Goal: Transaction & Acquisition: Obtain resource

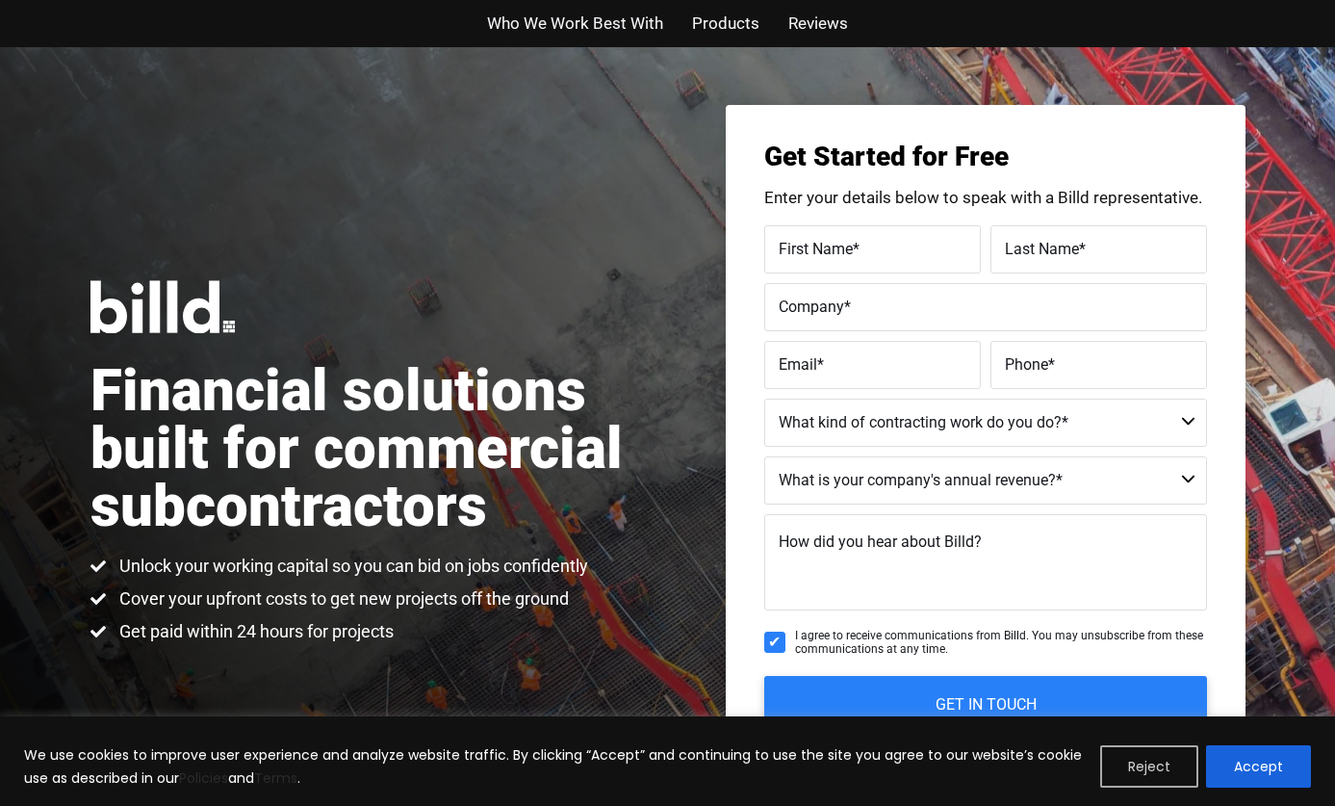
click at [1164, 760] on button "Reject" at bounding box center [1149, 766] width 98 height 42
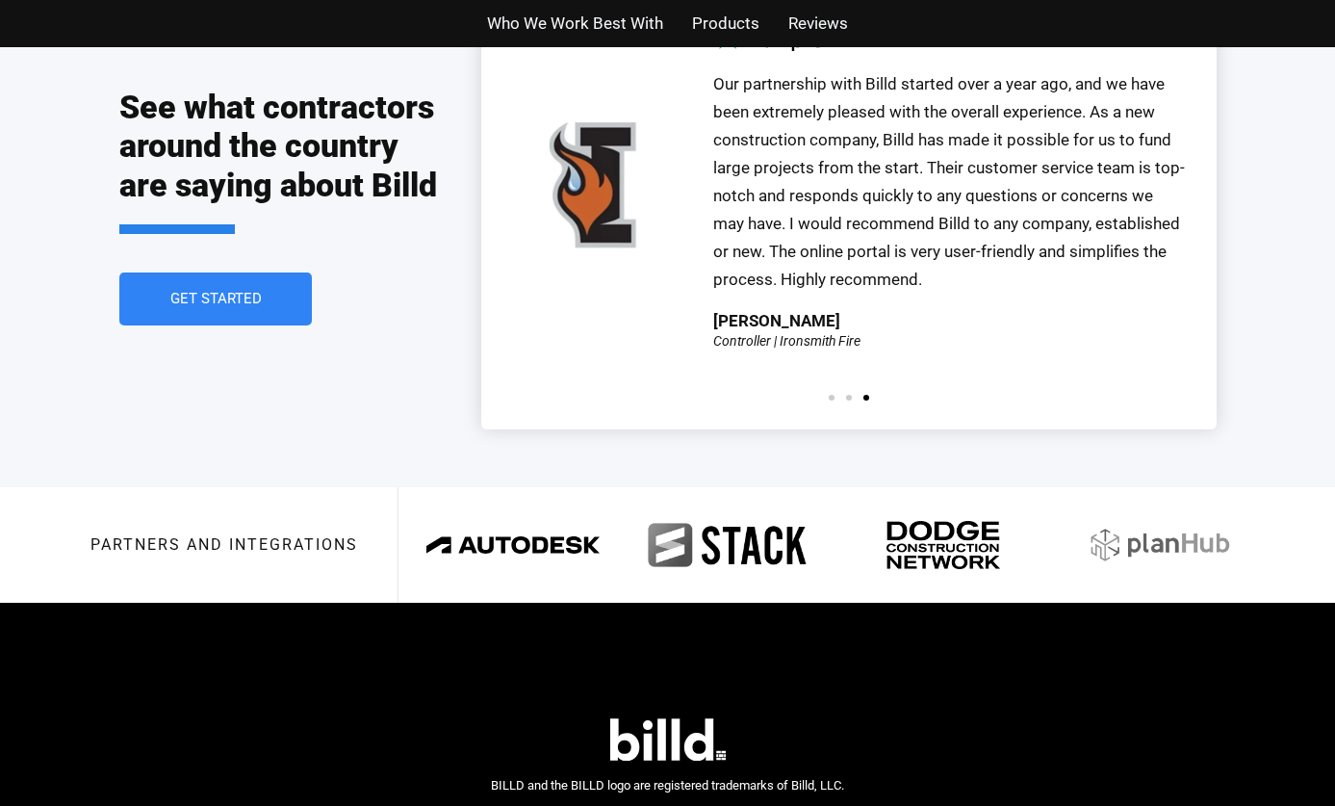
scroll to position [4445, 0]
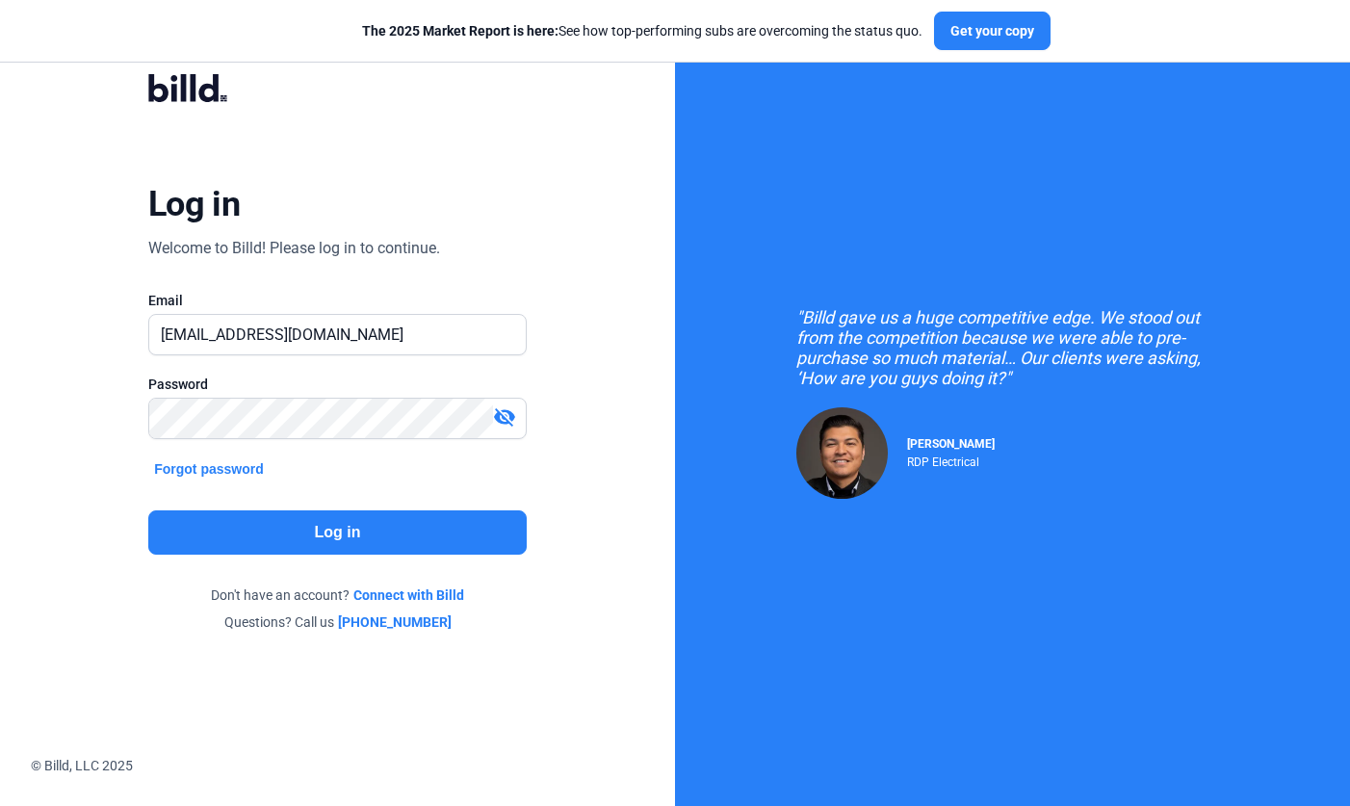
click at [329, 529] on button "Log in" at bounding box center [337, 532] width 378 height 44
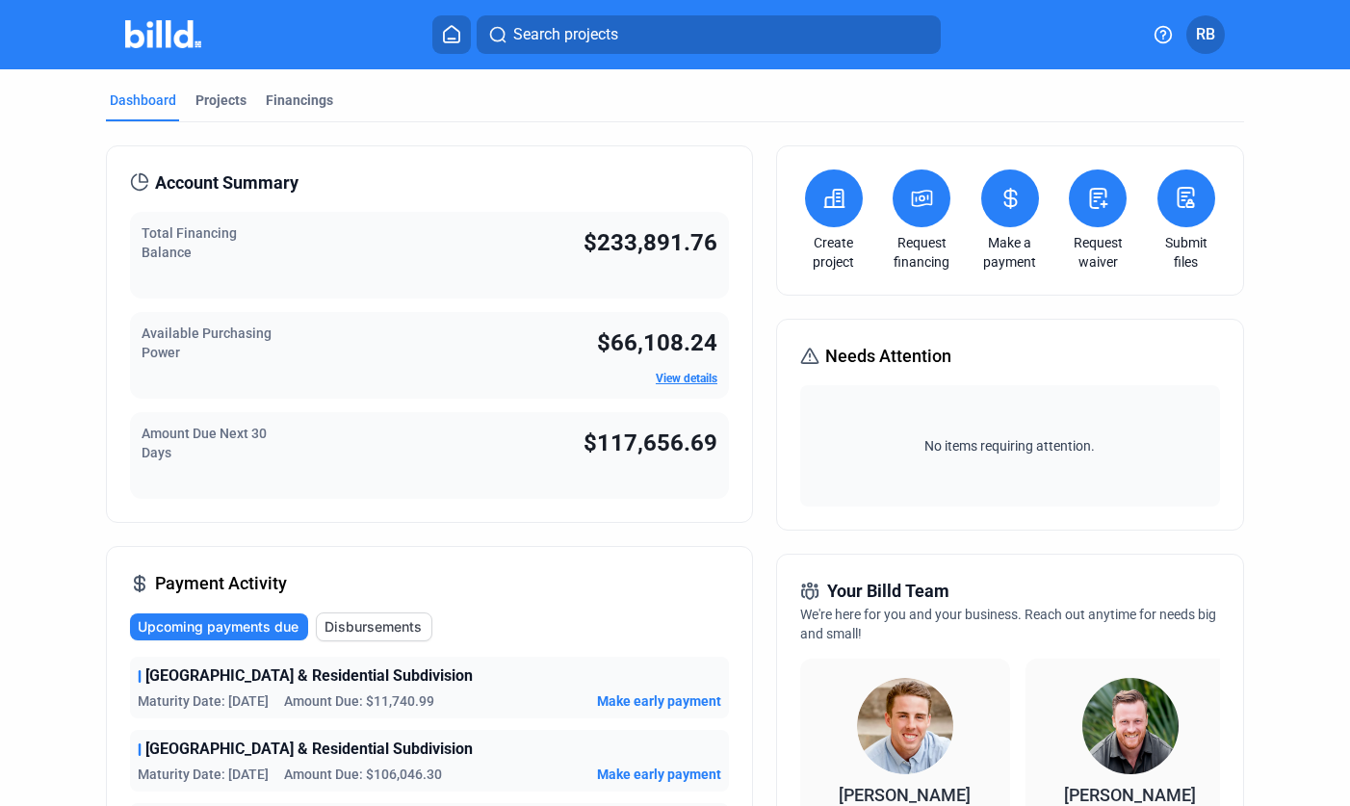
click at [935, 204] on button at bounding box center [921, 198] width 58 height 58
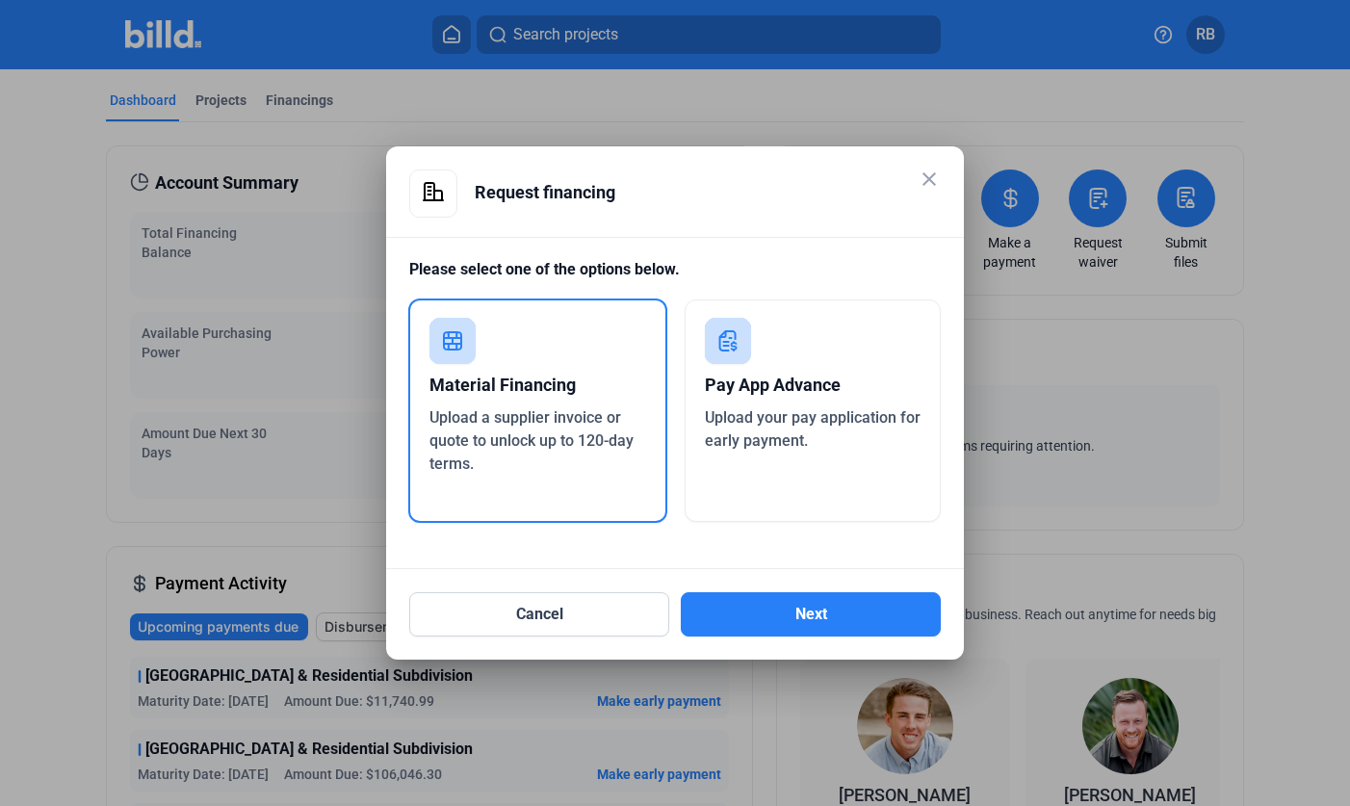
click at [600, 453] on div "Upload a supplier invoice or quote to unlock up to 120-day terms." at bounding box center [537, 440] width 217 height 69
click at [790, 622] on button "Next" at bounding box center [811, 614] width 260 height 44
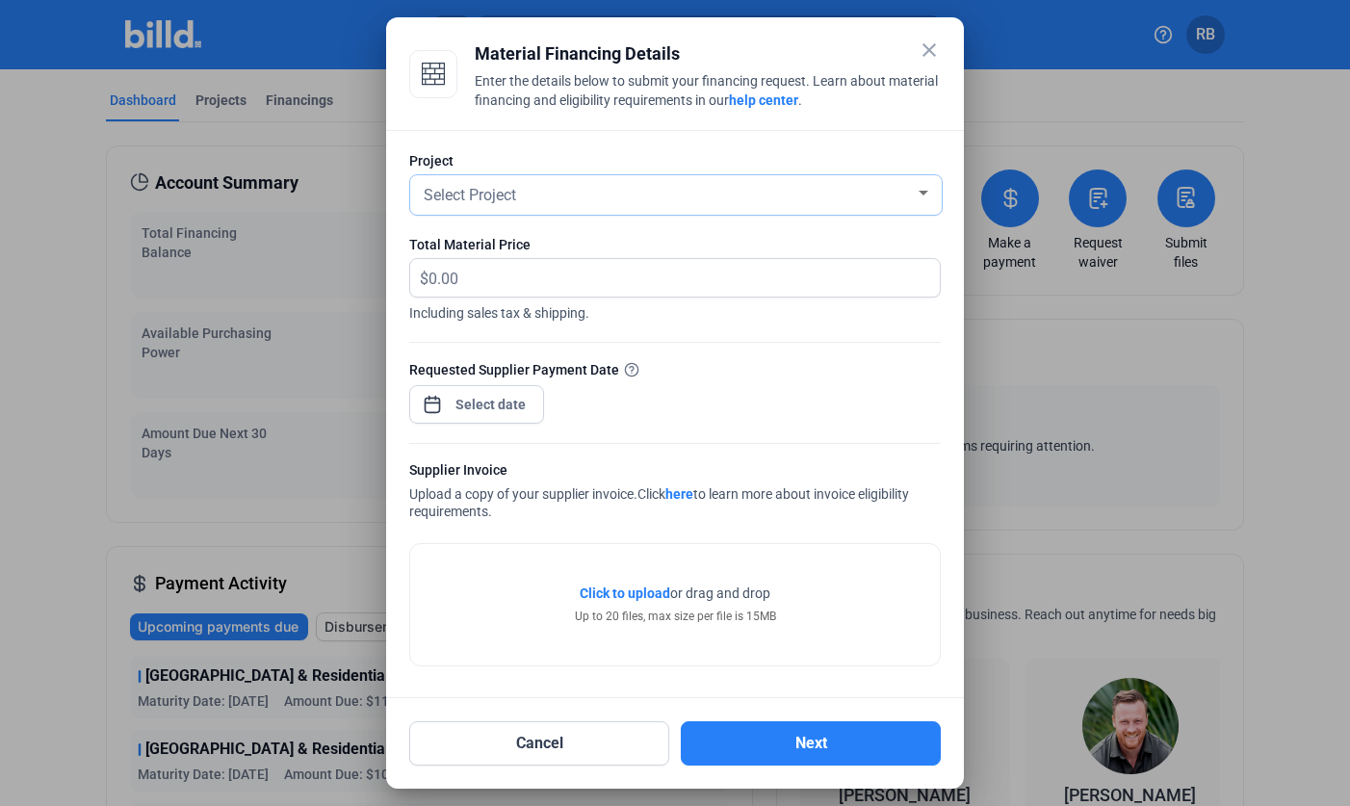
click at [676, 193] on div "Select Project" at bounding box center [667, 193] width 495 height 27
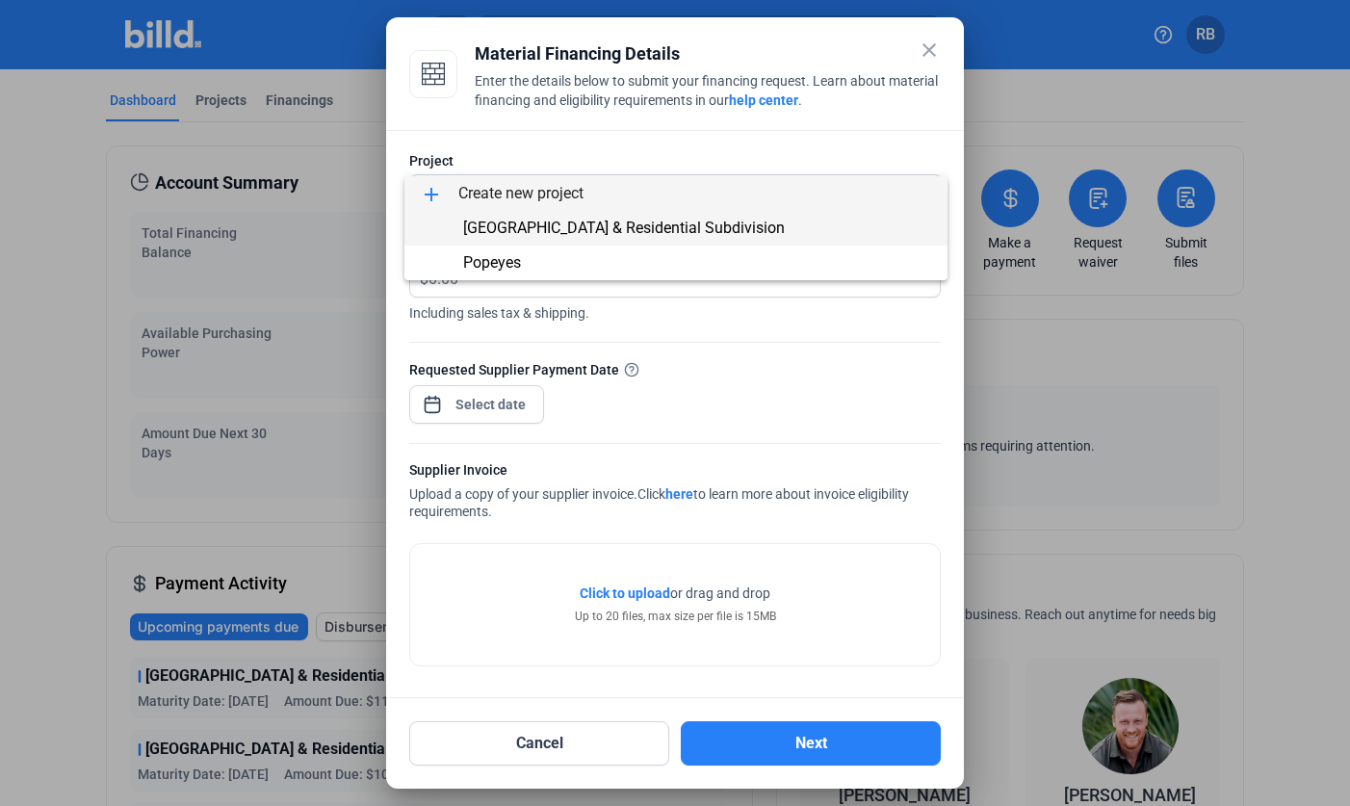
click at [589, 226] on span "Glenlivet Drive West Extension & Residential Subdivision" at bounding box center [624, 228] width 322 height 18
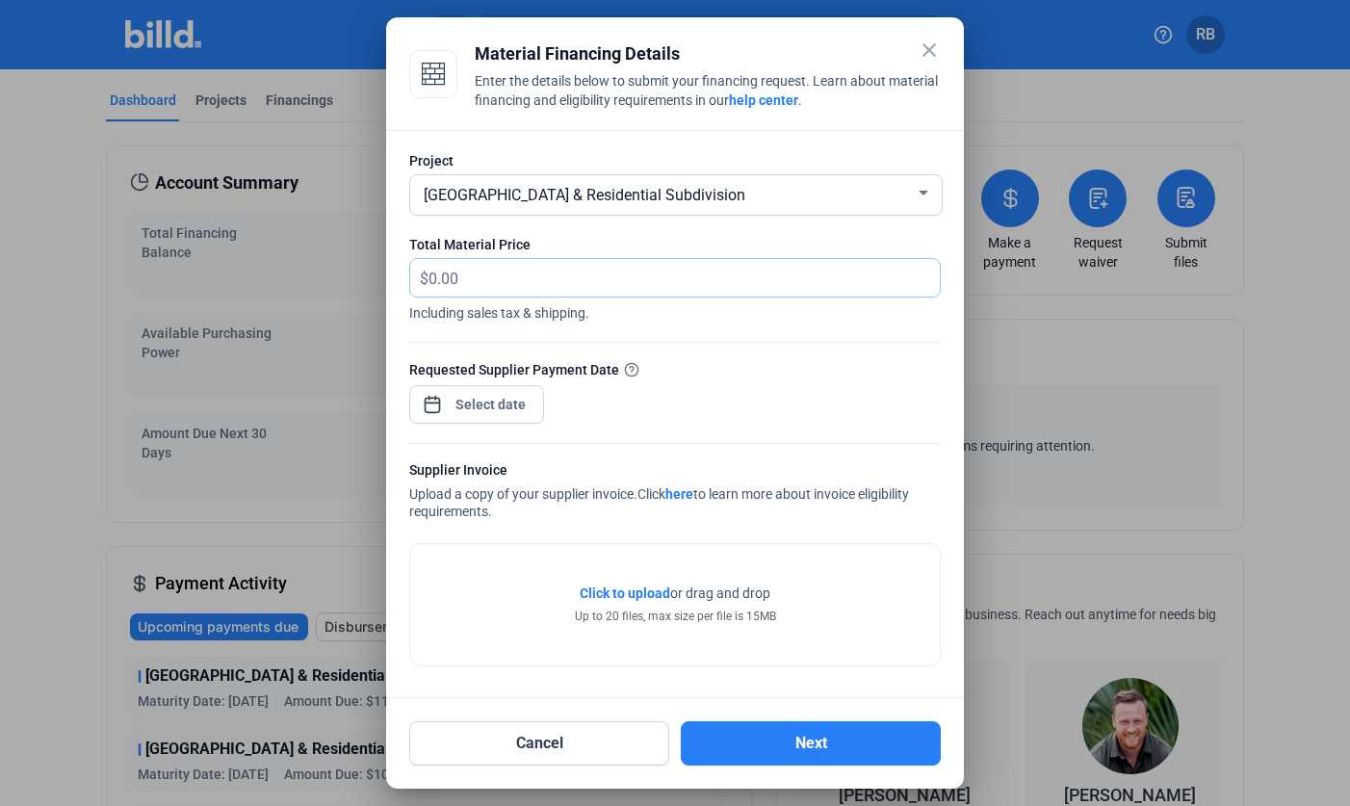
click at [566, 278] on input "text" at bounding box center [672, 278] width 489 height 38
type input "25,172.10"
click at [486, 407] on div "close Material Financing Details Enter the details below to submit your financi…" at bounding box center [675, 403] width 1350 height 806
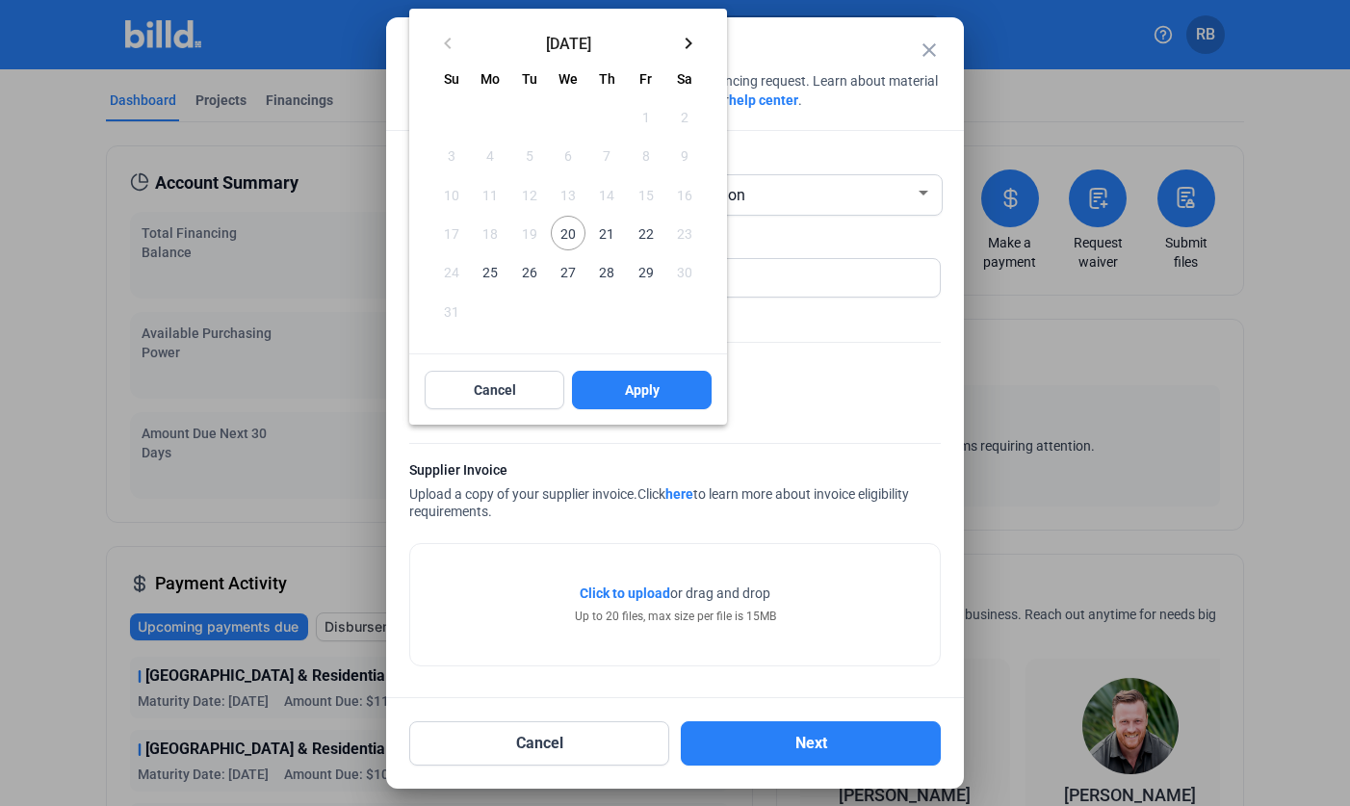
click at [486, 407] on button "Cancel" at bounding box center [495, 390] width 140 height 39
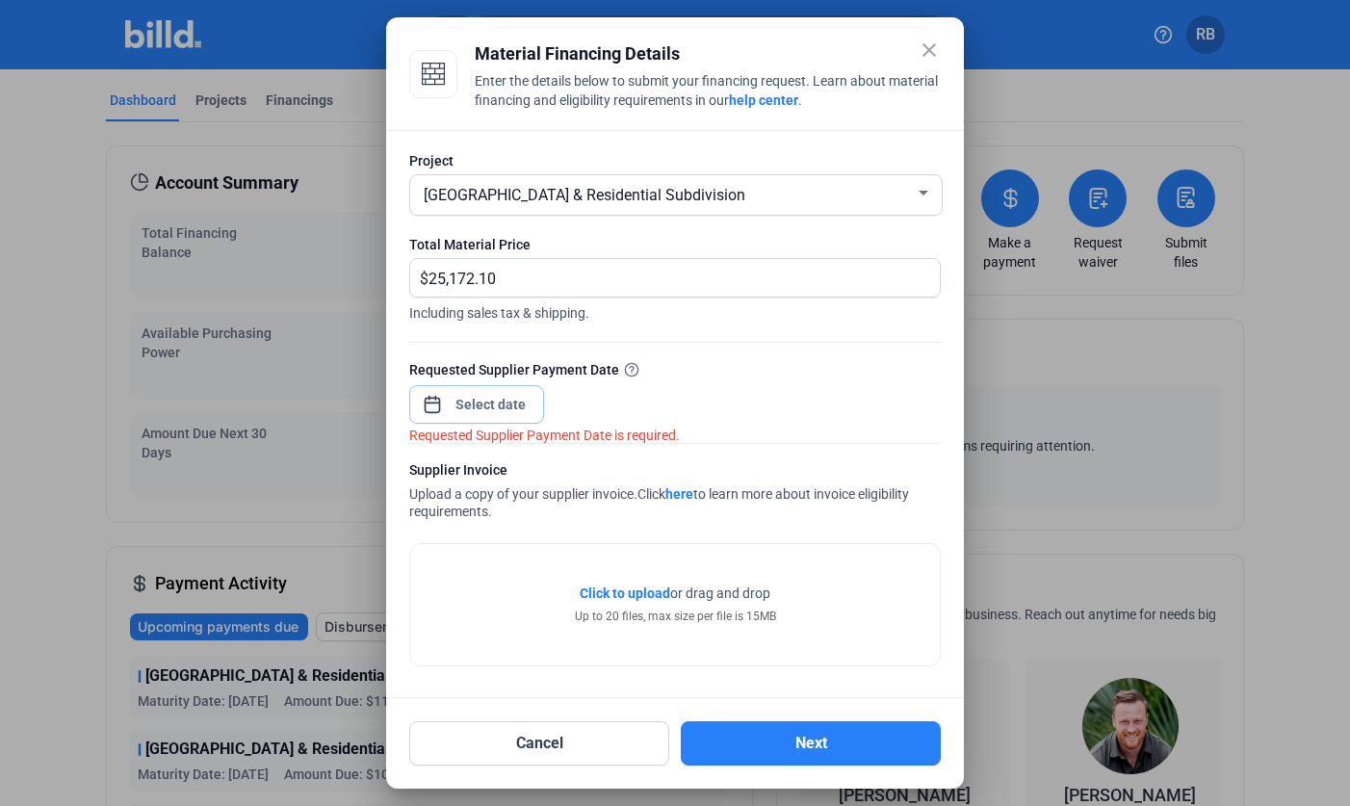
click at [434, 400] on span "Open calendar" at bounding box center [432, 395] width 46 height 46
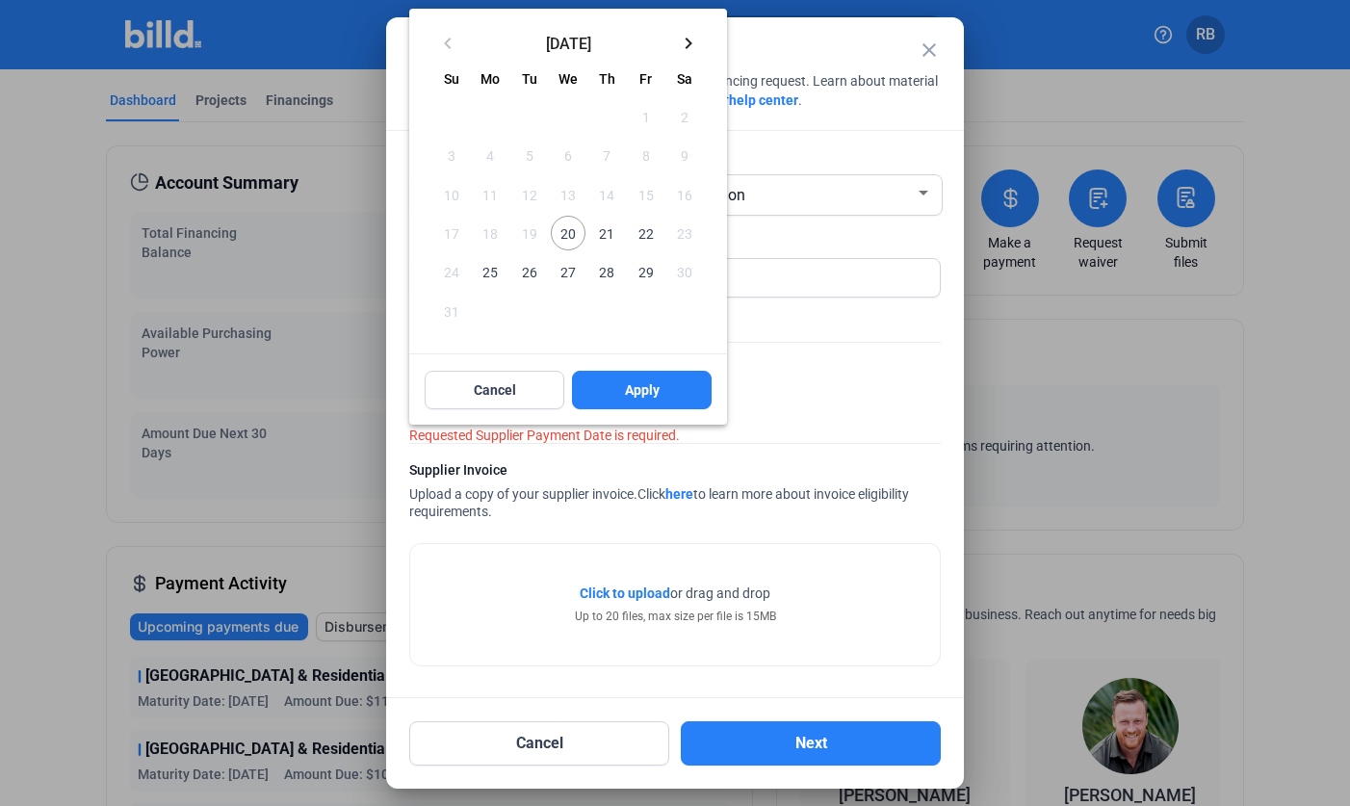
click at [646, 231] on span "22" at bounding box center [645, 233] width 35 height 35
click at [632, 381] on span "Apply" at bounding box center [642, 389] width 35 height 19
type input "Aug 22, 2025"
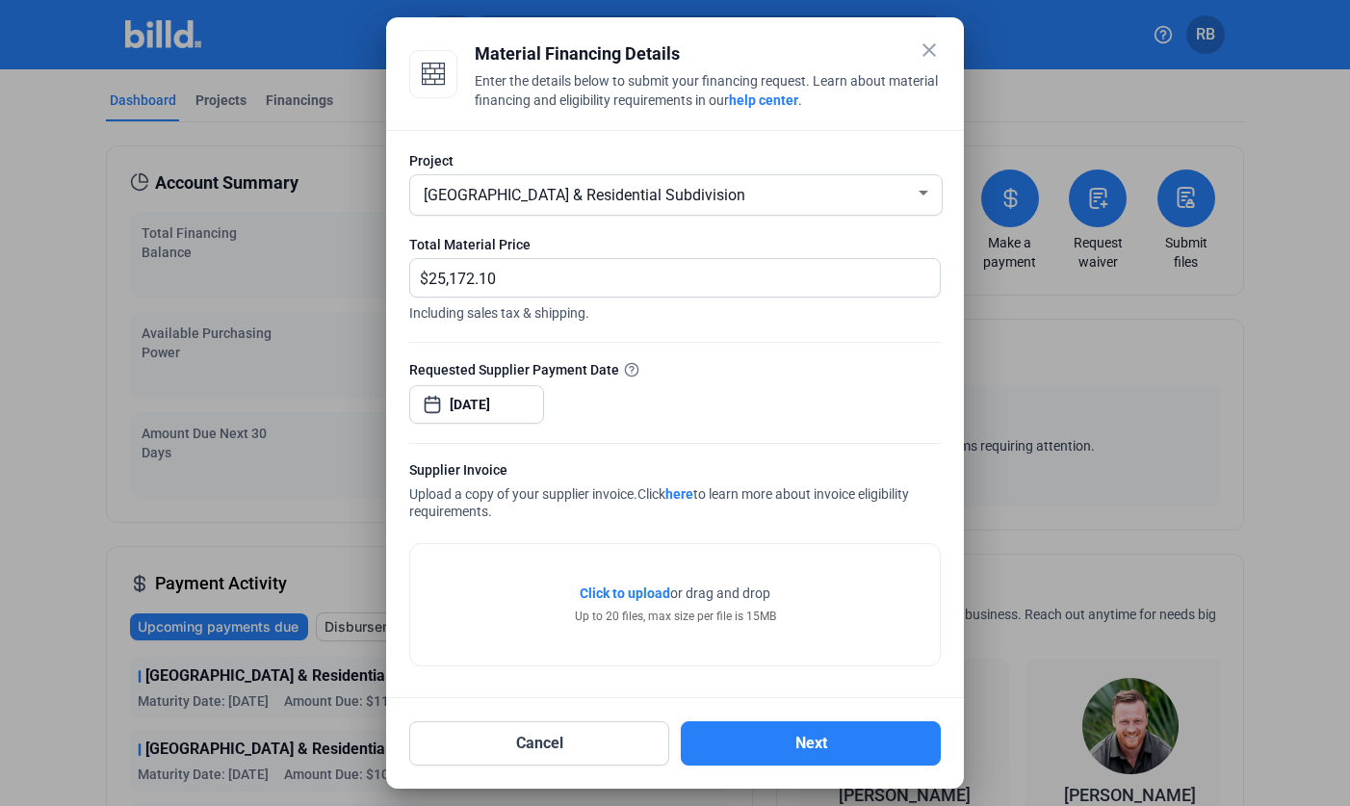
click at [628, 590] on span "Click to upload" at bounding box center [624, 592] width 90 height 15
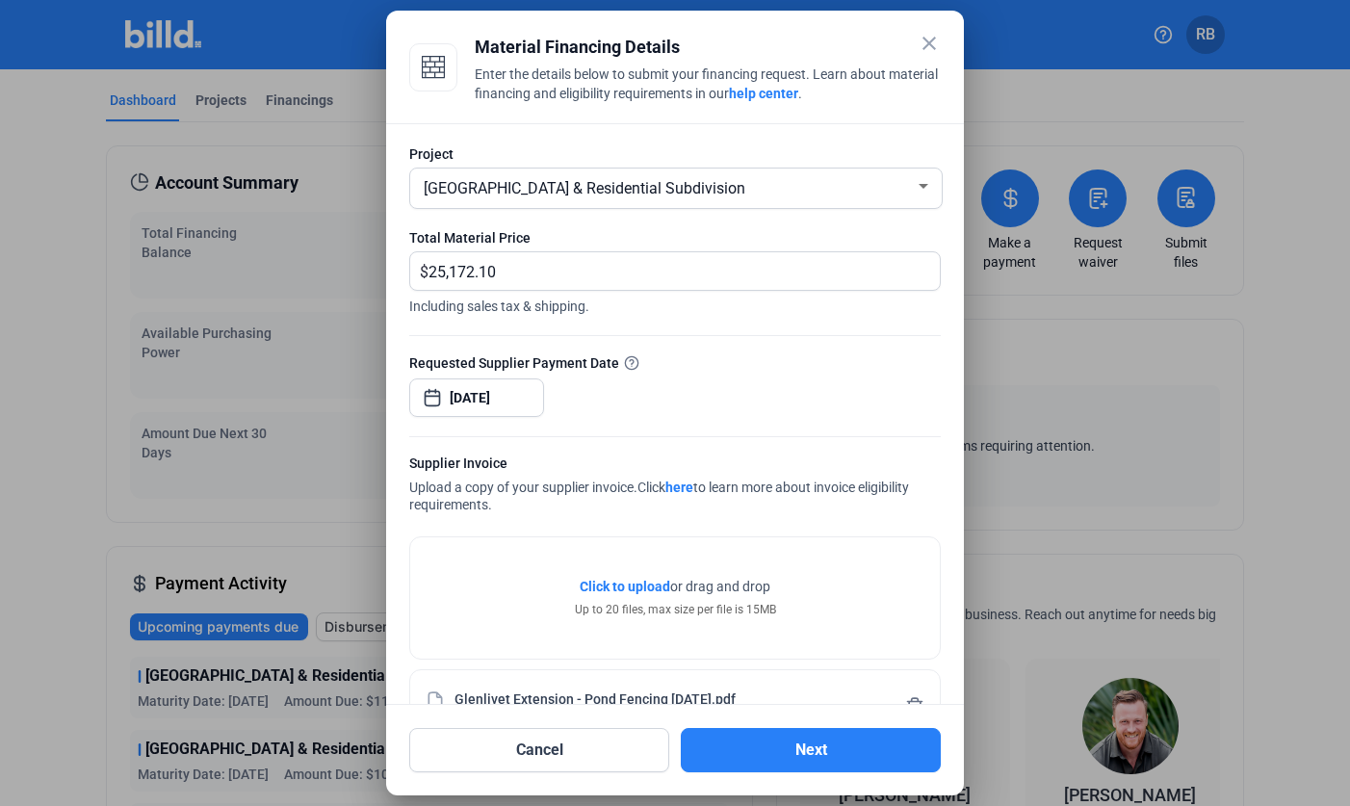
scroll to position [58, 0]
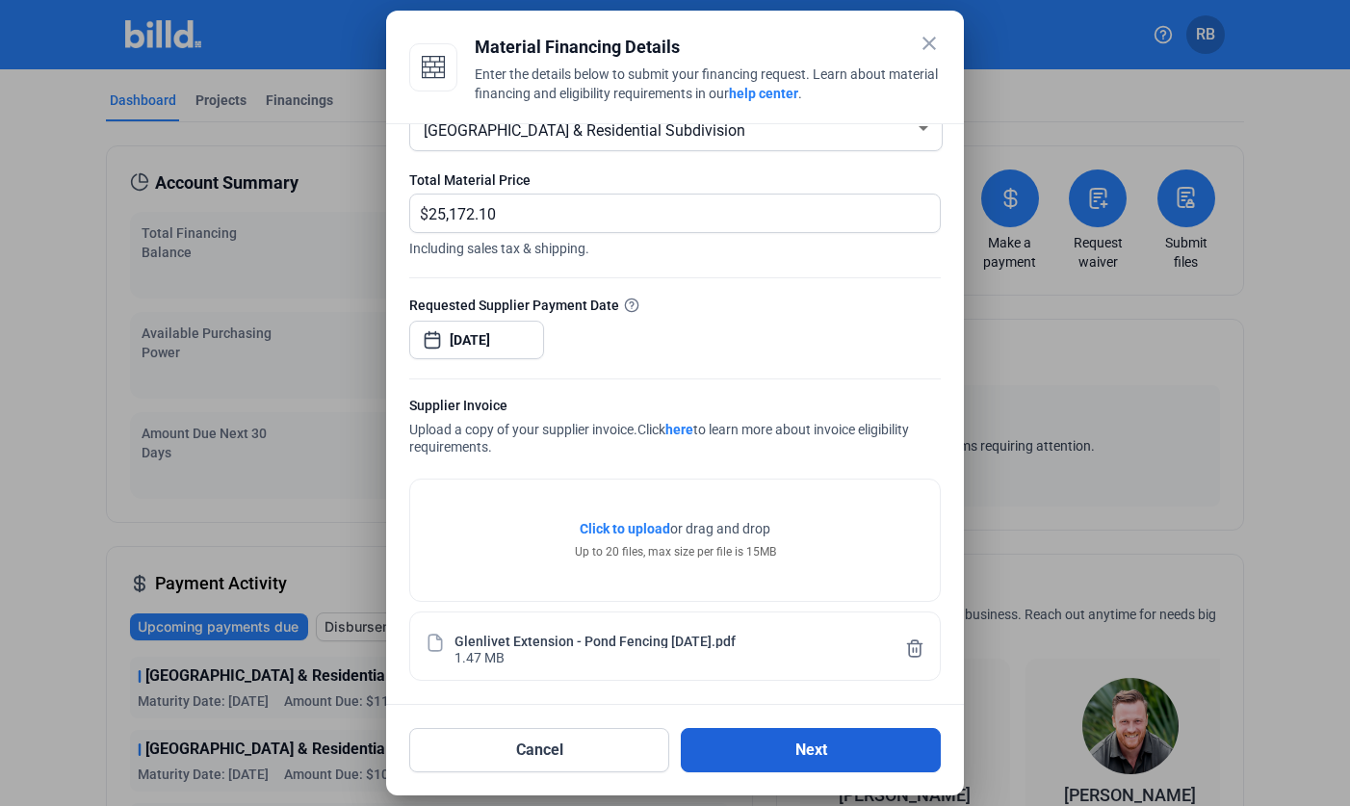
click at [829, 752] on button "Next" at bounding box center [811, 750] width 260 height 44
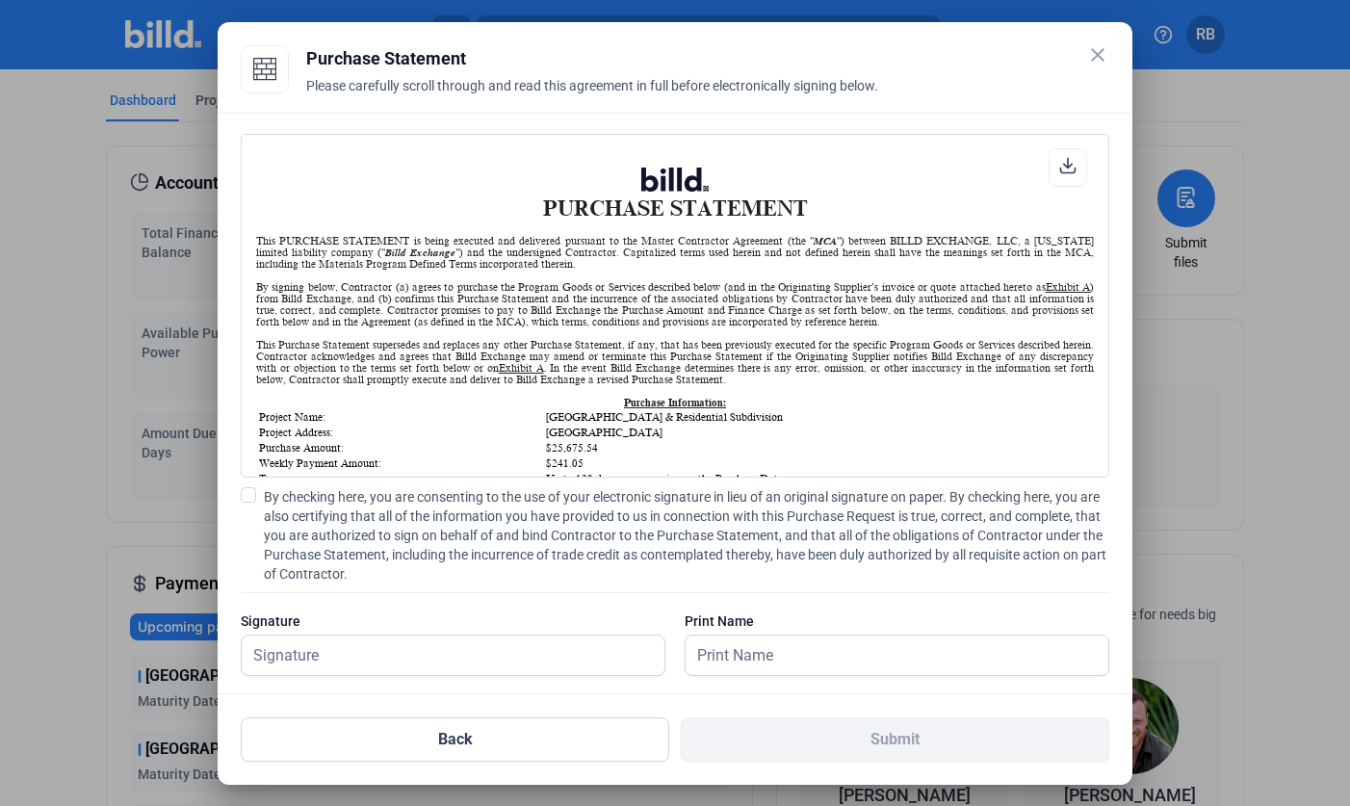
scroll to position [1, 0]
click at [247, 493] on span at bounding box center [248, 494] width 15 height 15
click at [0, 0] on input "By checking here, you are consenting to the use of your electronic signature in…" at bounding box center [0, 0] width 0 height 0
click at [541, 657] on input "text" at bounding box center [442, 654] width 401 height 39
type input "Travis Bult"
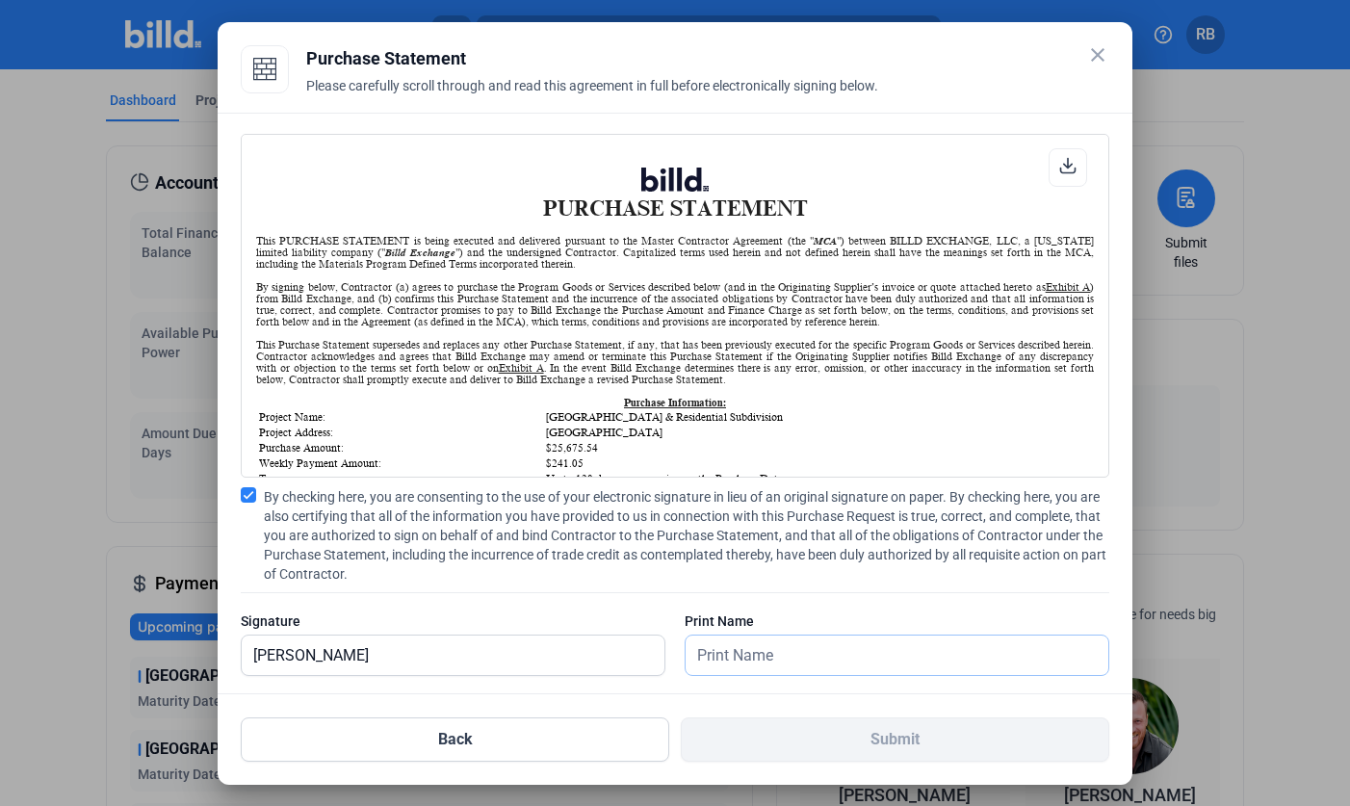
click at [739, 661] on input "text" at bounding box center [885, 654] width 401 height 39
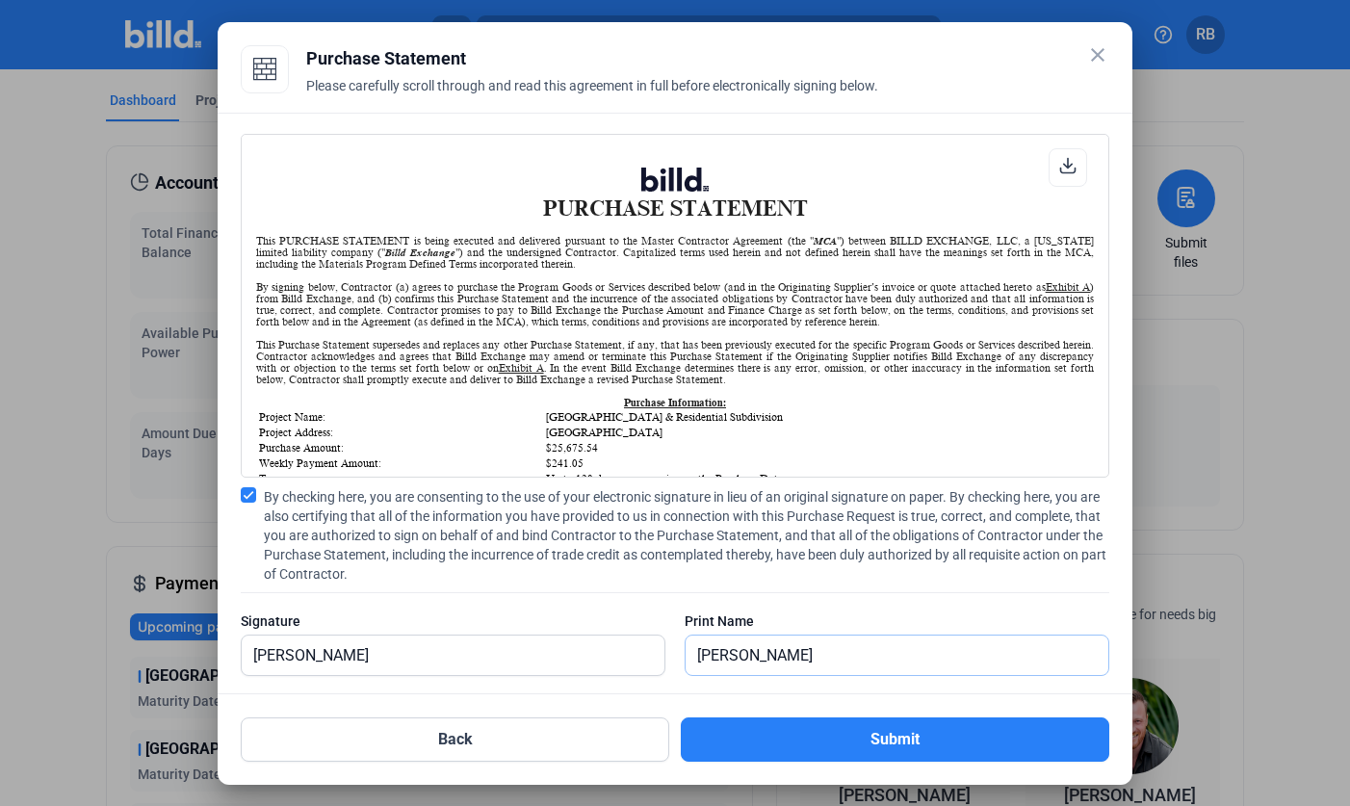
click at [730, 655] on input "Randi Bult" at bounding box center [896, 654] width 423 height 39
type input "Travis Bult"
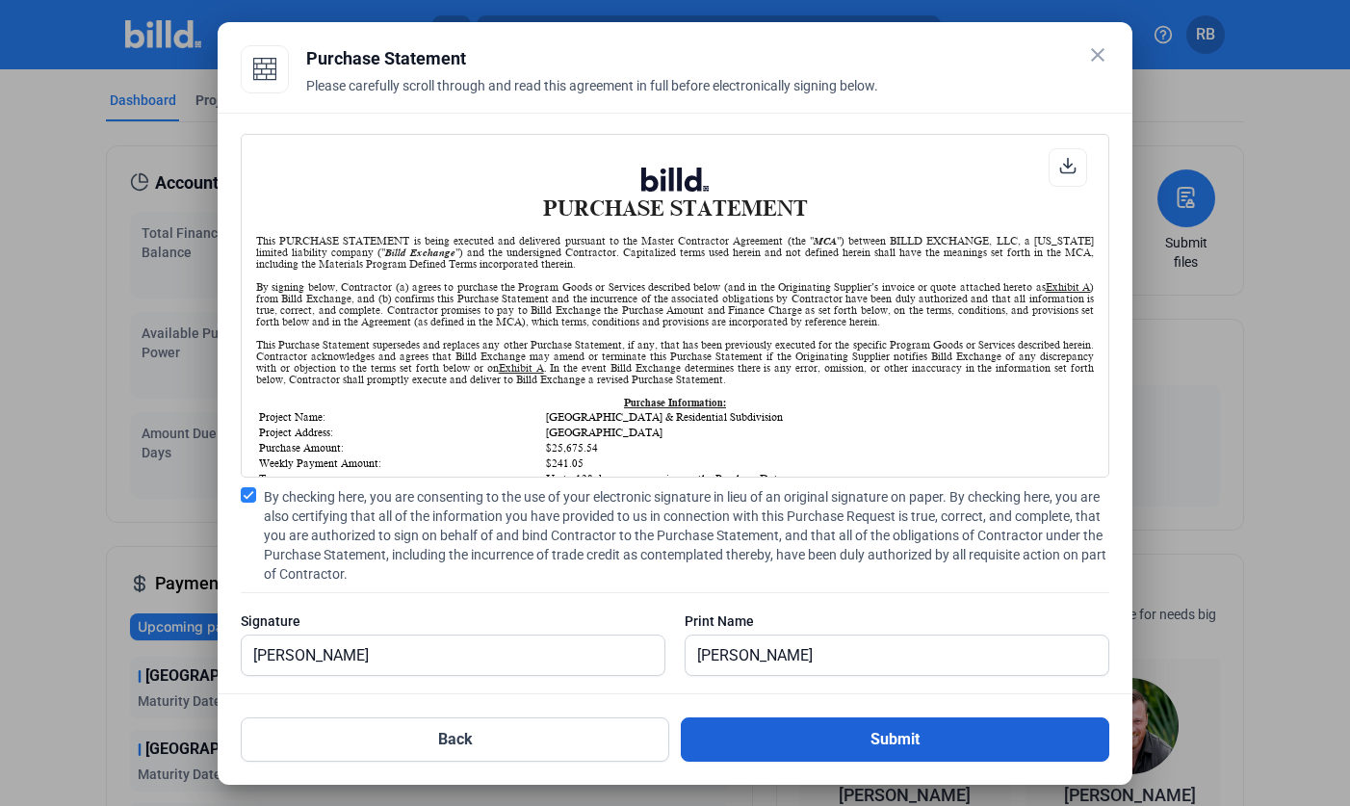
click at [808, 743] on button "Submit" at bounding box center [895, 739] width 428 height 44
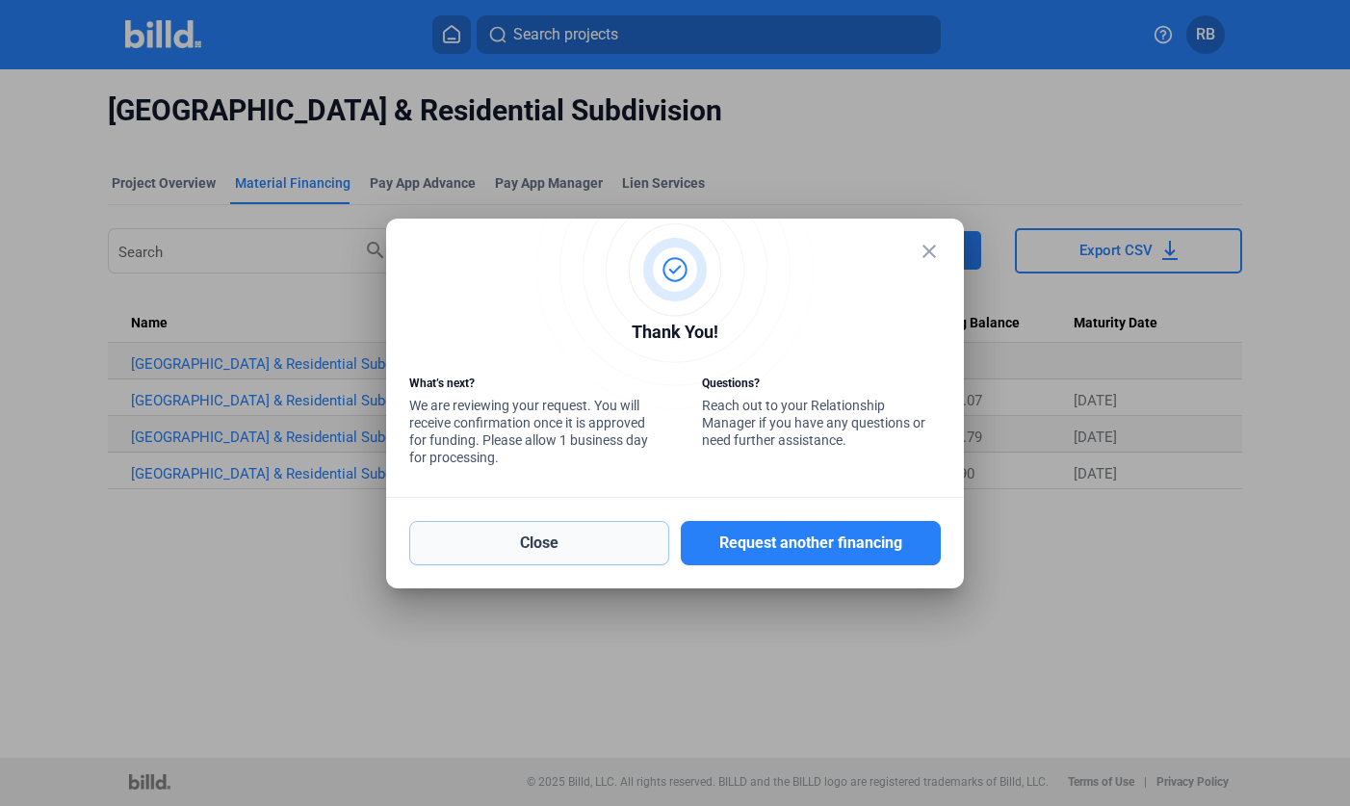
click at [588, 551] on button "Close" at bounding box center [539, 543] width 260 height 44
